Goal: Find specific page/section: Find specific page/section

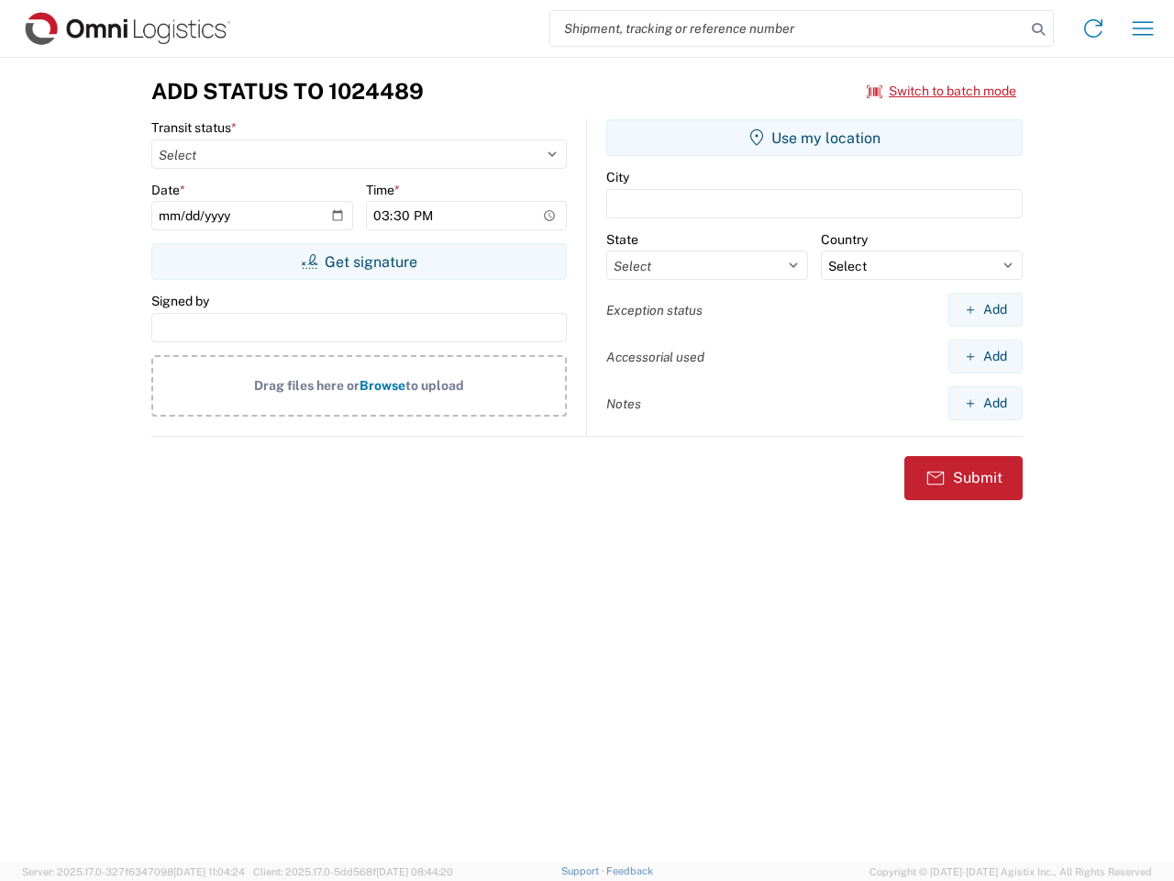
click at [788, 28] on input "search" at bounding box center [787, 28] width 475 height 35
click at [1038, 29] on icon at bounding box center [1038, 30] width 26 height 26
click at [1093, 28] on icon at bounding box center [1093, 28] width 29 height 29
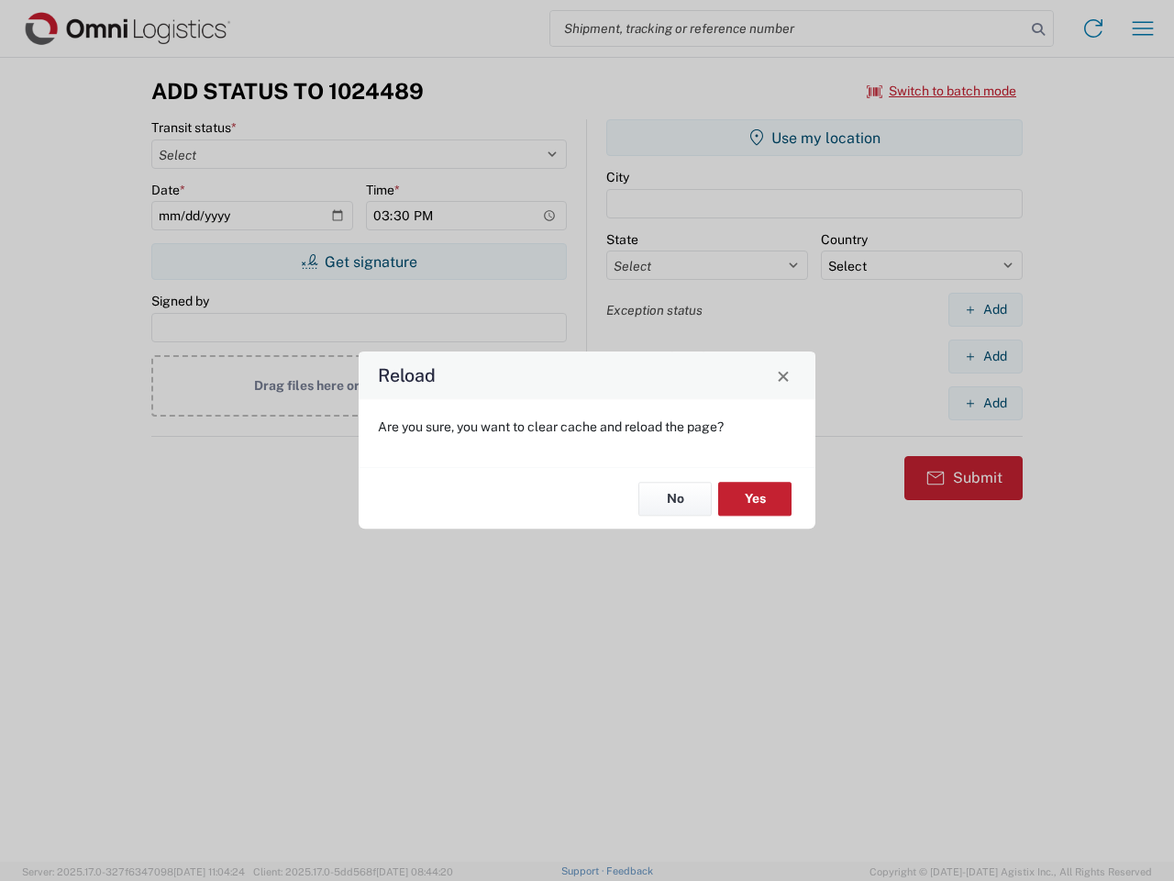
click at [1143, 28] on div "Reload Are you sure, you want to clear cache and reload the page? No Yes" at bounding box center [587, 440] width 1174 height 881
click at [942, 91] on div "Reload Are you sure, you want to clear cache and reload the page? No Yes" at bounding box center [587, 440] width 1174 height 881
click at [359, 261] on div "Reload Are you sure, you want to clear cache and reload the page? No Yes" at bounding box center [587, 440] width 1174 height 881
click at [814, 138] on div "Reload Are you sure, you want to clear cache and reload the page? No Yes" at bounding box center [587, 440] width 1174 height 881
click at [985, 309] on div "Reload Are you sure, you want to clear cache and reload the page? No Yes" at bounding box center [587, 440] width 1174 height 881
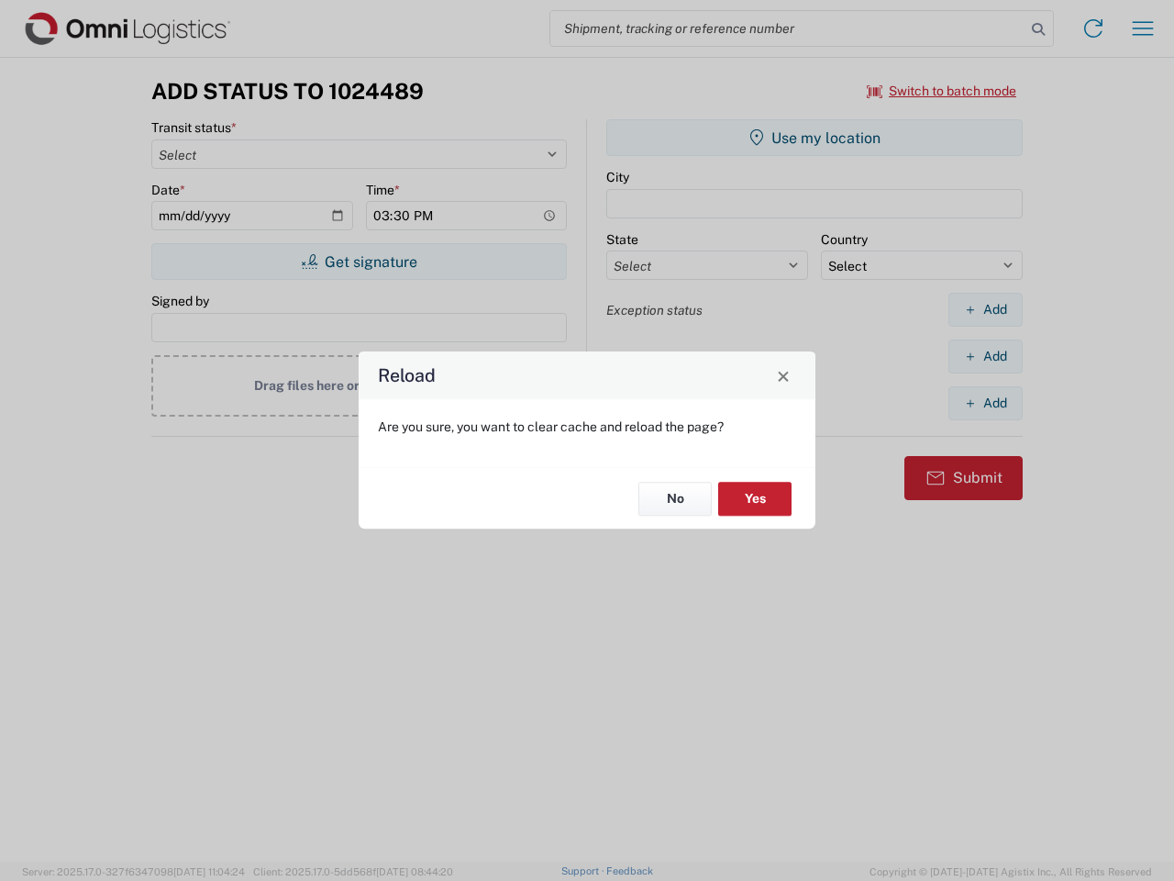
click at [985, 356] on div "Reload Are you sure, you want to clear cache and reload the page? No Yes" at bounding box center [587, 440] width 1174 height 881
click at [985, 403] on div "Reload Are you sure, you want to clear cache and reload the page? No Yes" at bounding box center [587, 440] width 1174 height 881
